Goal: Navigation & Orientation: Find specific page/section

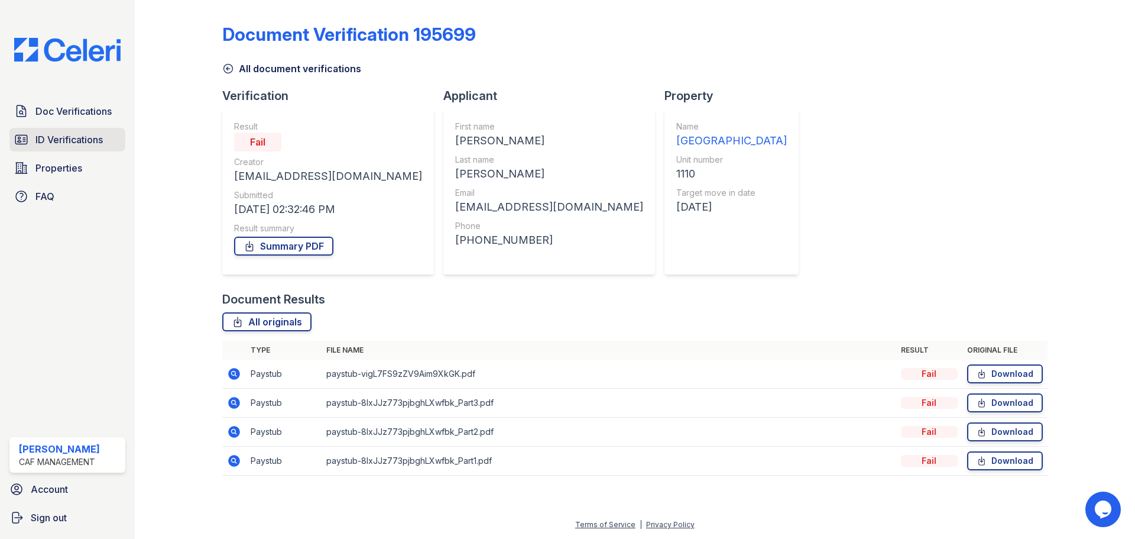
click at [60, 144] on span "ID Verifications" at bounding box center [68, 139] width 67 height 14
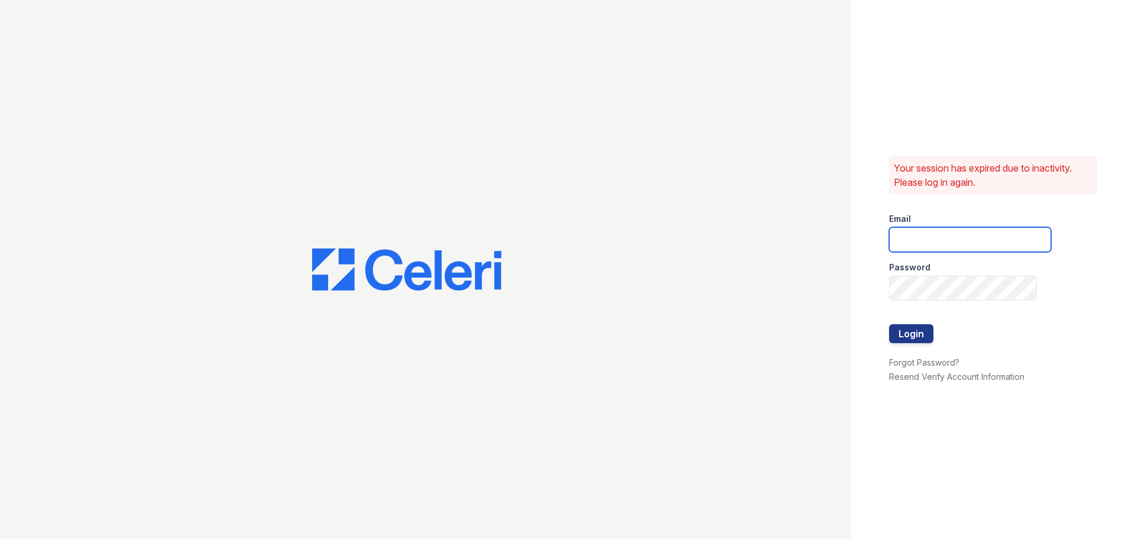
type input "SILVERCREEK.PM@CAFMANAGEMENT.COM"
click at [900, 352] on div at bounding box center [970, 349] width 162 height 12
click at [902, 343] on div at bounding box center [970, 349] width 162 height 12
click at [898, 336] on button "Login" at bounding box center [911, 333] width 44 height 19
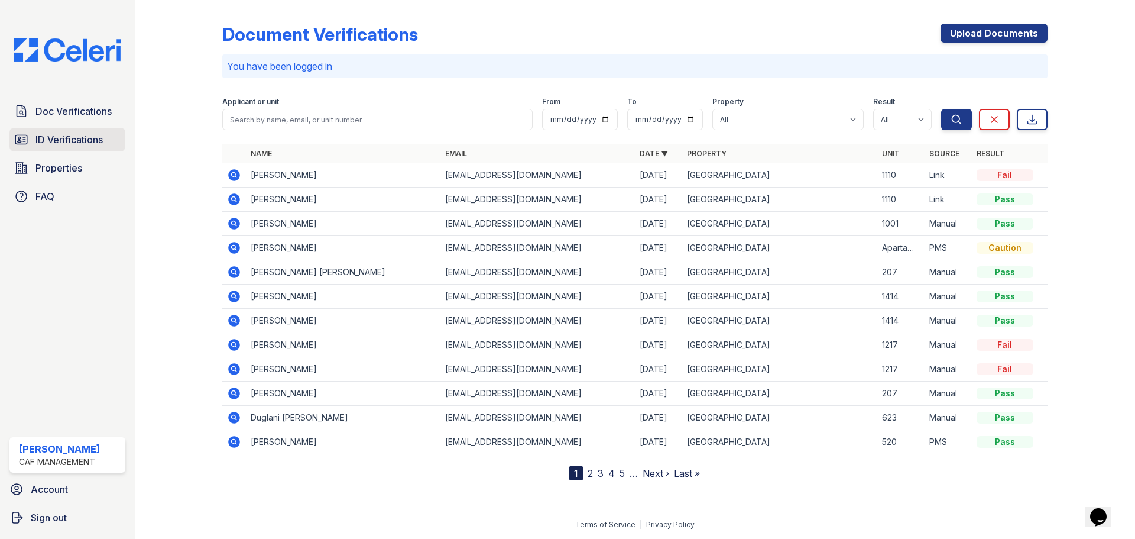
click at [67, 131] on link "ID Verifications" at bounding box center [67, 140] width 116 height 24
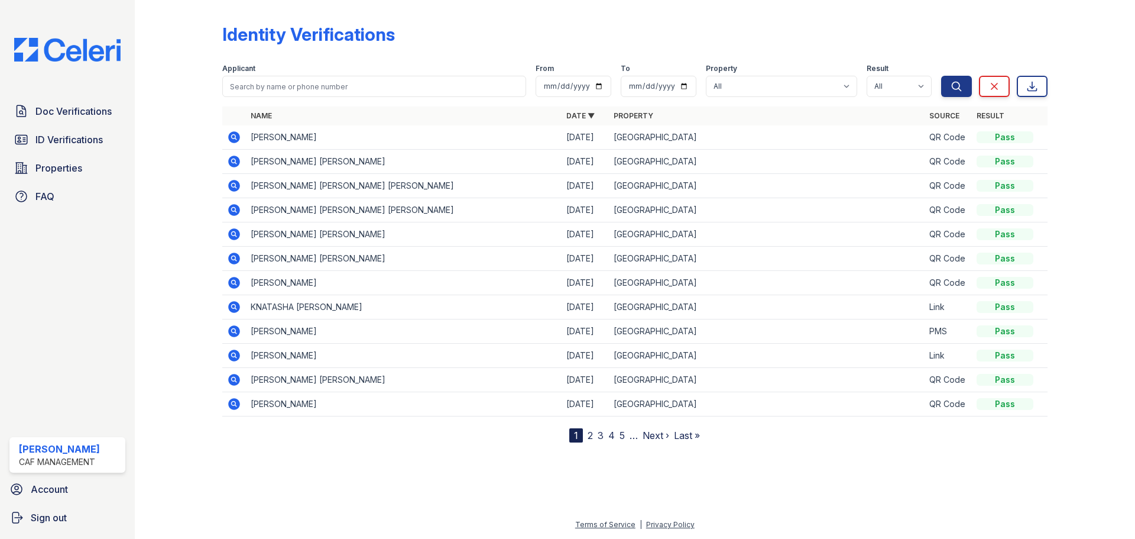
click at [61, 134] on span "ID Verifications" at bounding box center [68, 139] width 67 height 14
click at [67, 116] on span "Doc Verifications" at bounding box center [73, 111] width 76 height 14
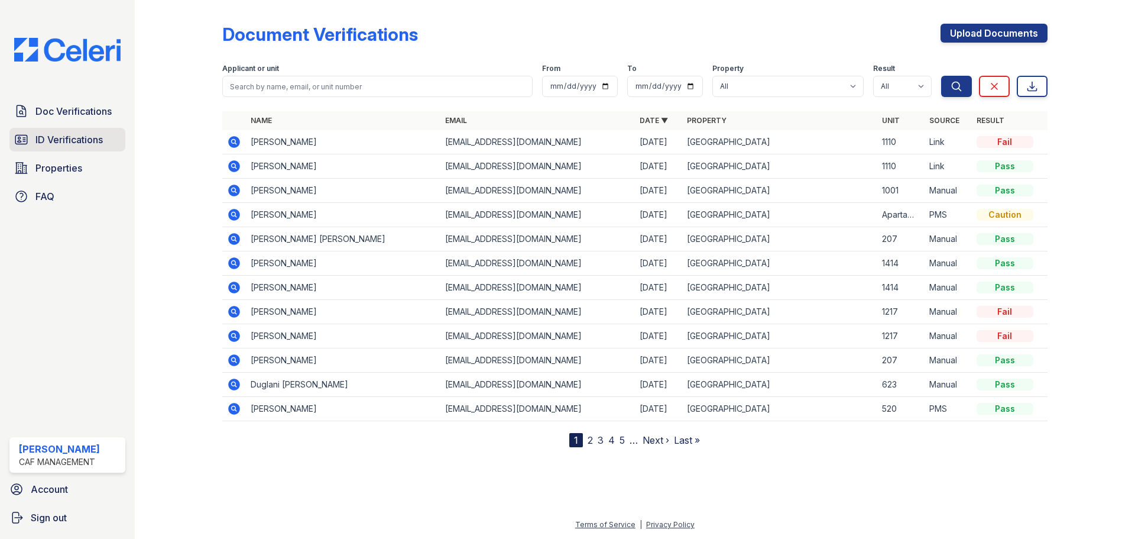
click at [73, 140] on span "ID Verifications" at bounding box center [68, 139] width 67 height 14
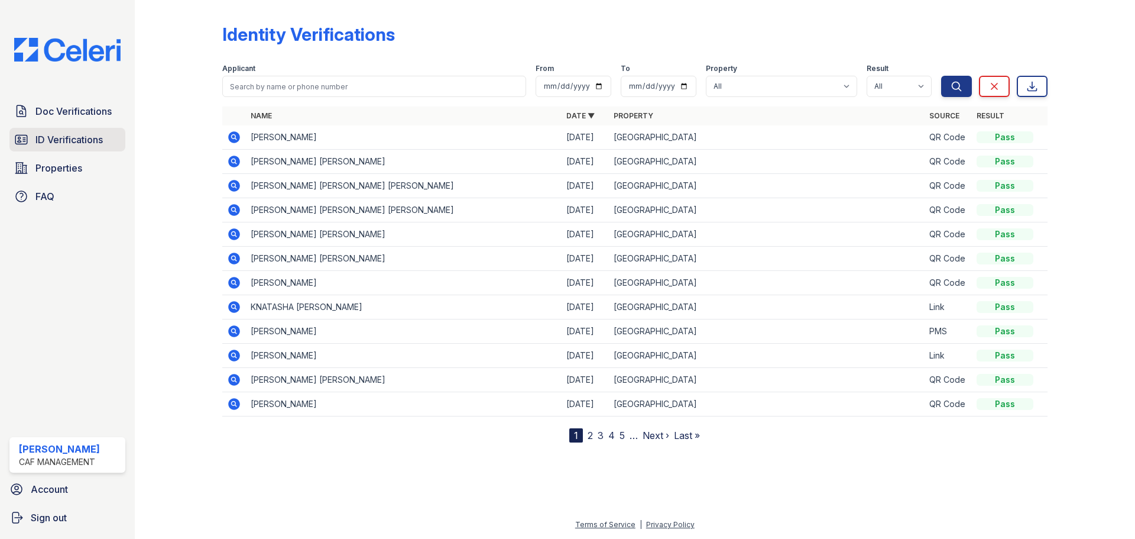
click at [72, 129] on link "ID Verifications" at bounding box center [67, 140] width 116 height 24
click at [52, 116] on span "Doc Verifications" at bounding box center [73, 111] width 76 height 14
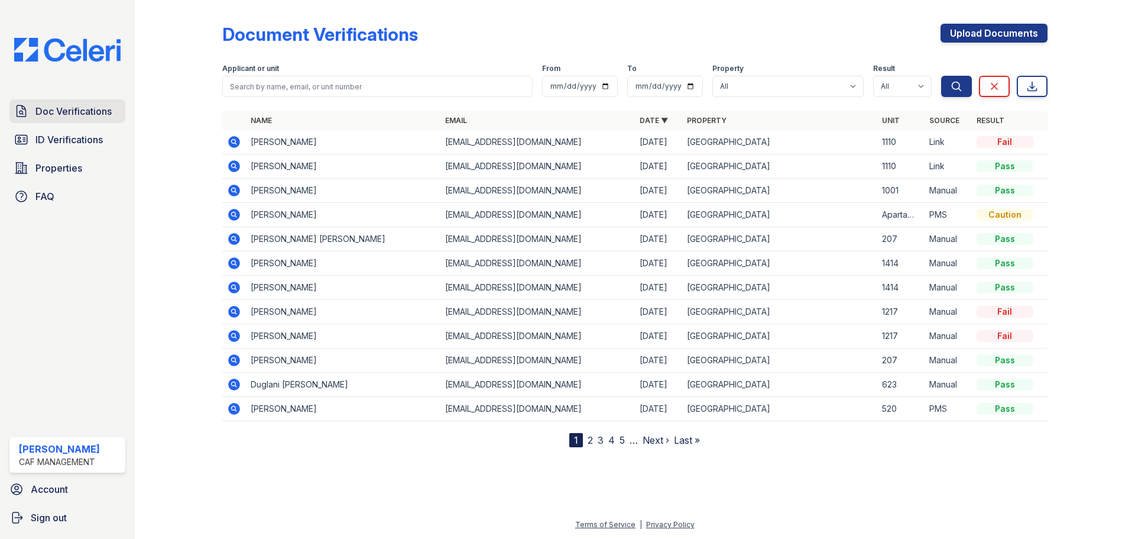
click at [70, 113] on span "Doc Verifications" at bounding box center [73, 111] width 76 height 14
click at [60, 130] on link "ID Verifications" at bounding box center [67, 140] width 116 height 24
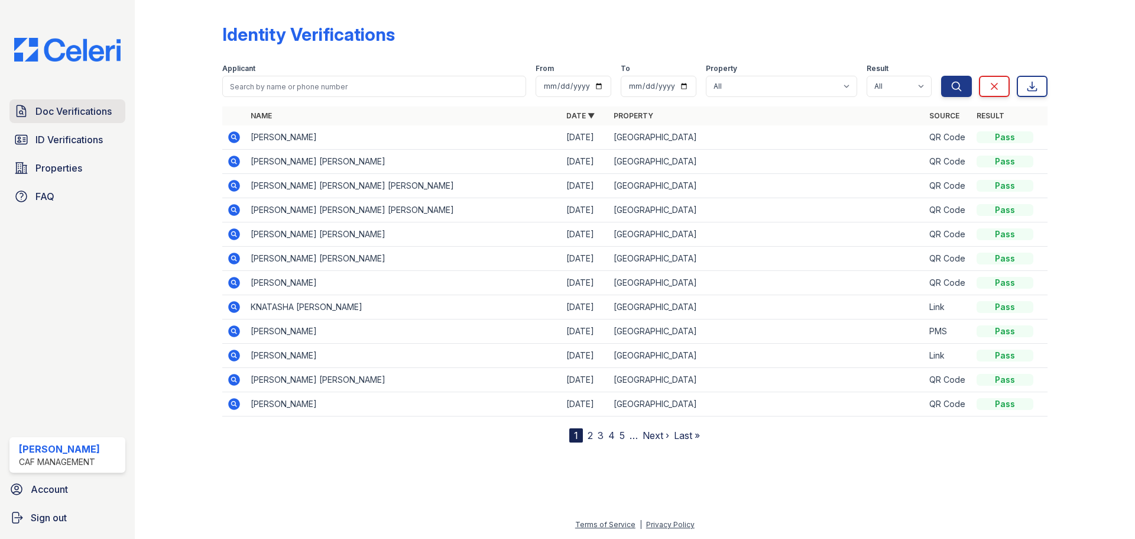
click at [63, 114] on span "Doc Verifications" at bounding box center [73, 111] width 76 height 14
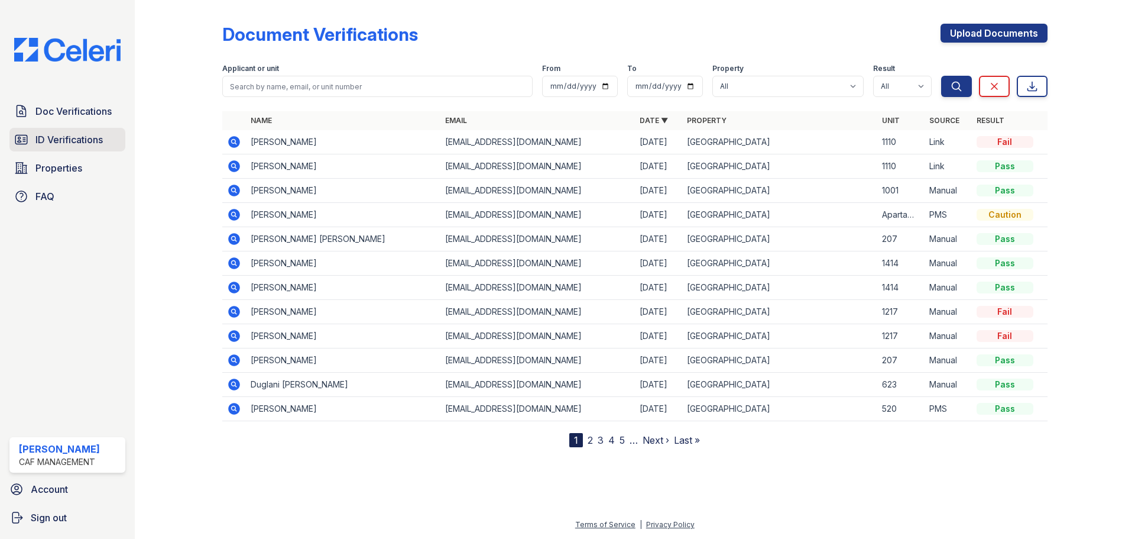
click at [64, 135] on span "ID Verifications" at bounding box center [68, 139] width 67 height 14
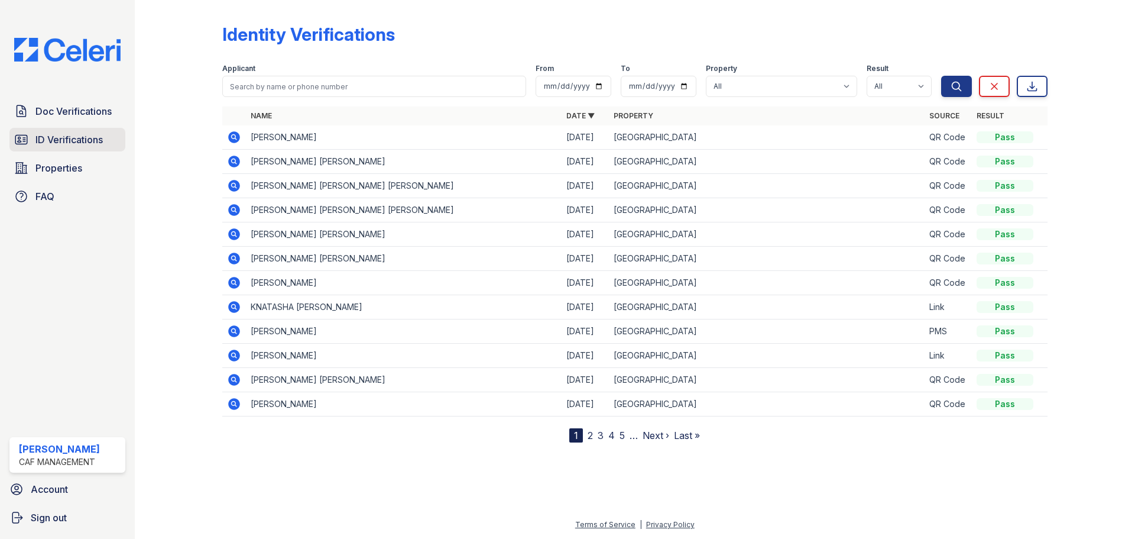
click at [64, 132] on link "ID Verifications" at bounding box center [67, 140] width 116 height 24
click at [64, 121] on link "Doc Verifications" at bounding box center [67, 111] width 116 height 24
